Goal: Transaction & Acquisition: Obtain resource

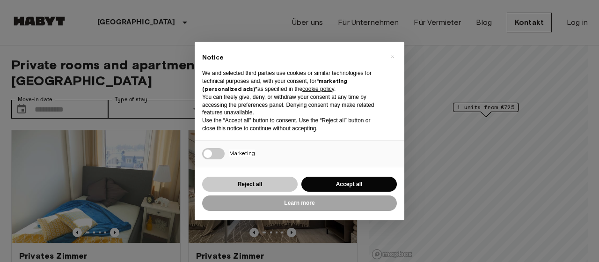
click at [259, 185] on button "Reject all" at bounding box center [249, 183] width 95 height 15
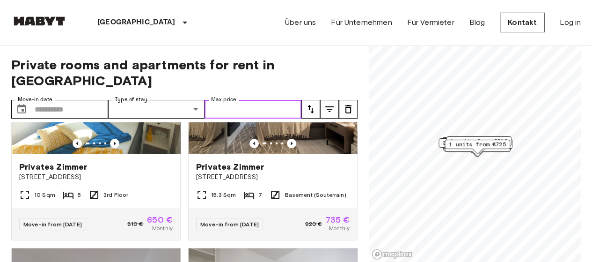
click at [296, 100] on input "Max price" at bounding box center [253, 109] width 97 height 19
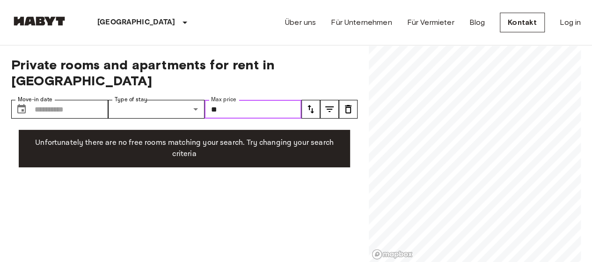
type input "*"
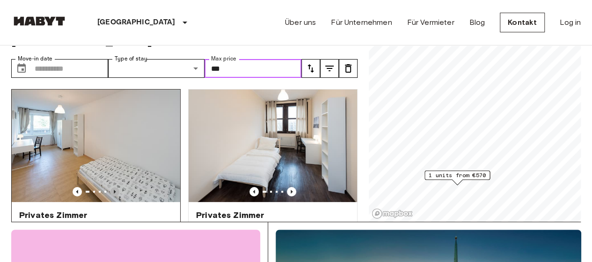
click at [112, 187] on icon "Previous image" at bounding box center [114, 191] width 9 height 9
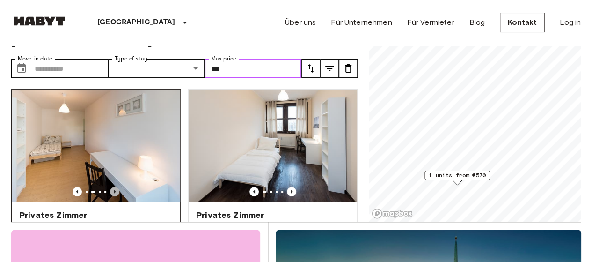
click at [112, 187] on icon "Previous image" at bounding box center [114, 191] width 9 height 9
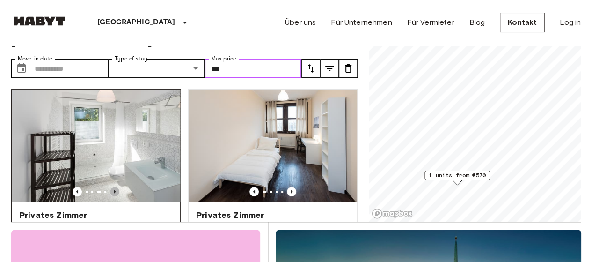
click at [112, 187] on icon "Previous image" at bounding box center [114, 191] width 9 height 9
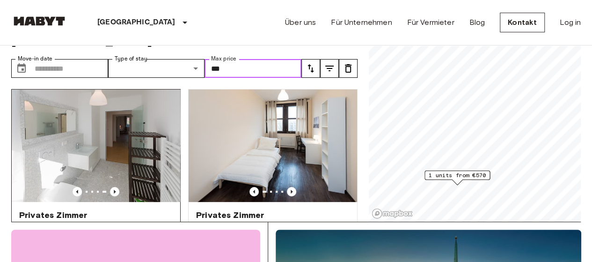
click at [117, 114] on img at bounding box center [96, 145] width 168 height 112
type input "***"
